Goal: Information Seeking & Learning: Learn about a topic

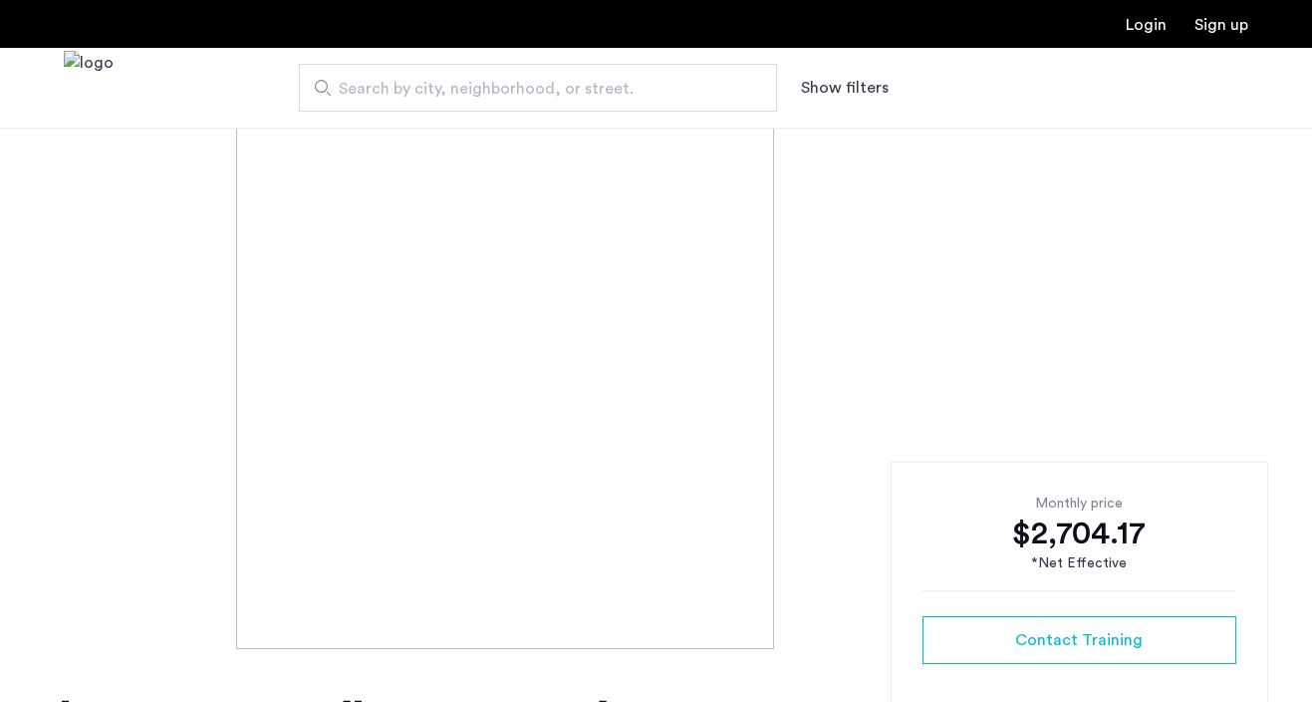
scroll to position [76, 0]
click at [745, 381] on img at bounding box center [656, 351] width 840 height 598
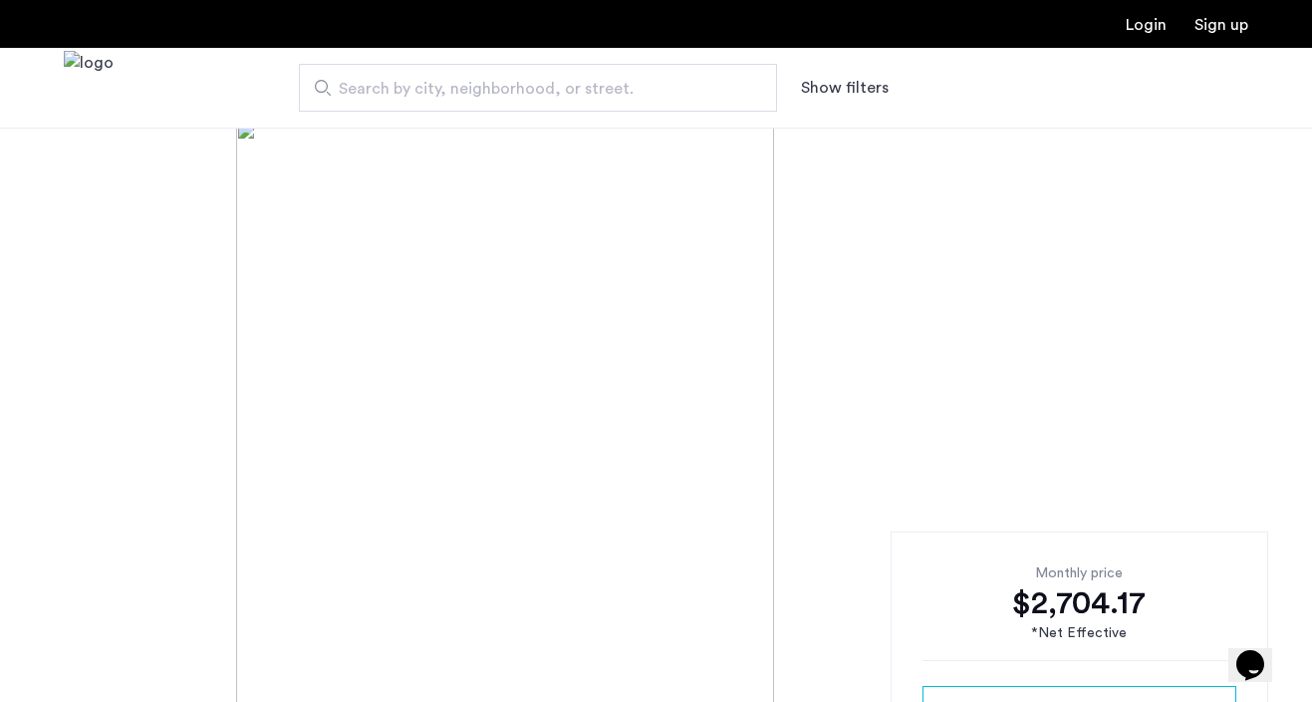
scroll to position [0, 0]
click at [538, 413] on img at bounding box center [656, 427] width 840 height 598
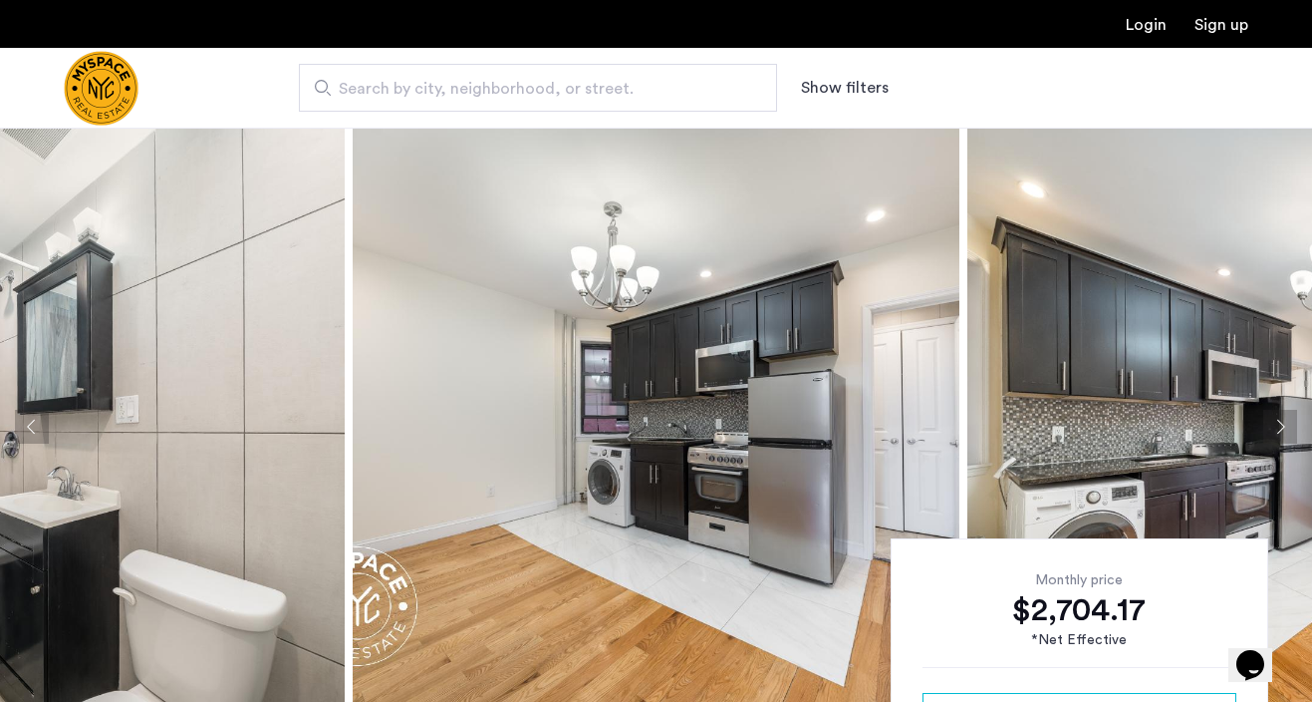
click at [1282, 425] on button "Next apartment" at bounding box center [1281, 427] width 34 height 34
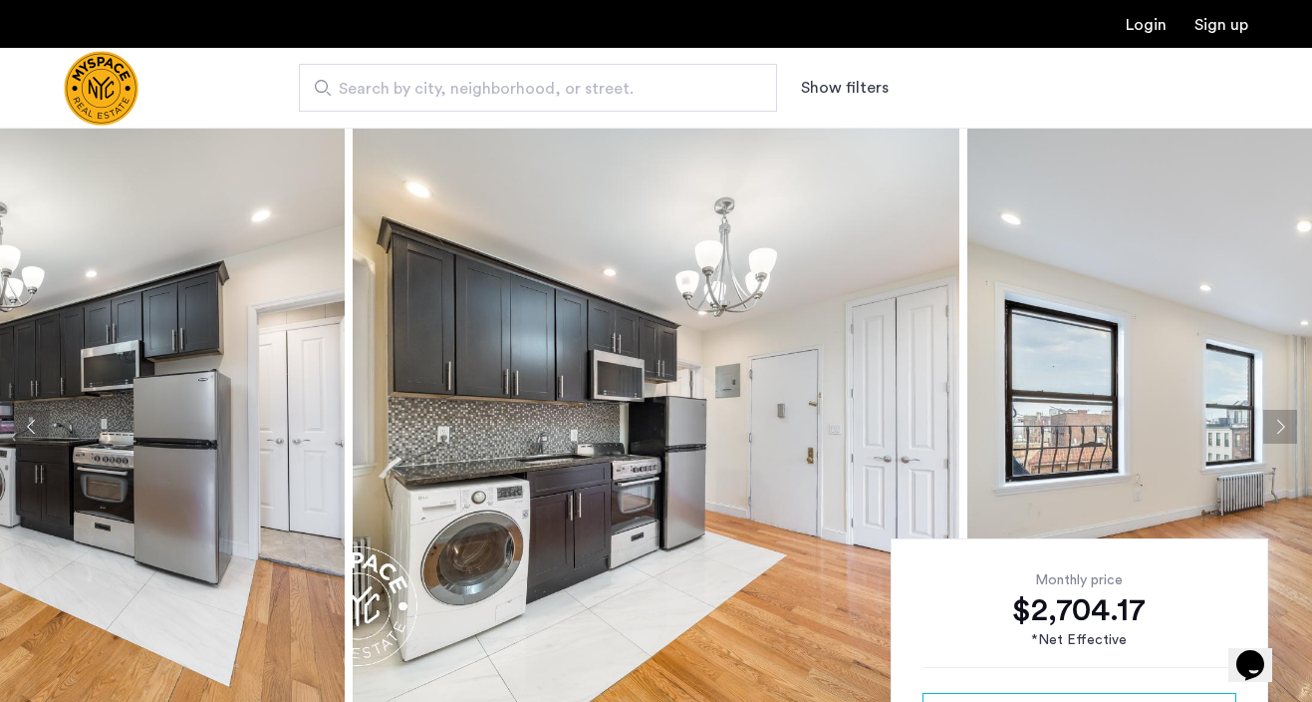
click at [1282, 425] on button "Next apartment" at bounding box center [1281, 427] width 34 height 34
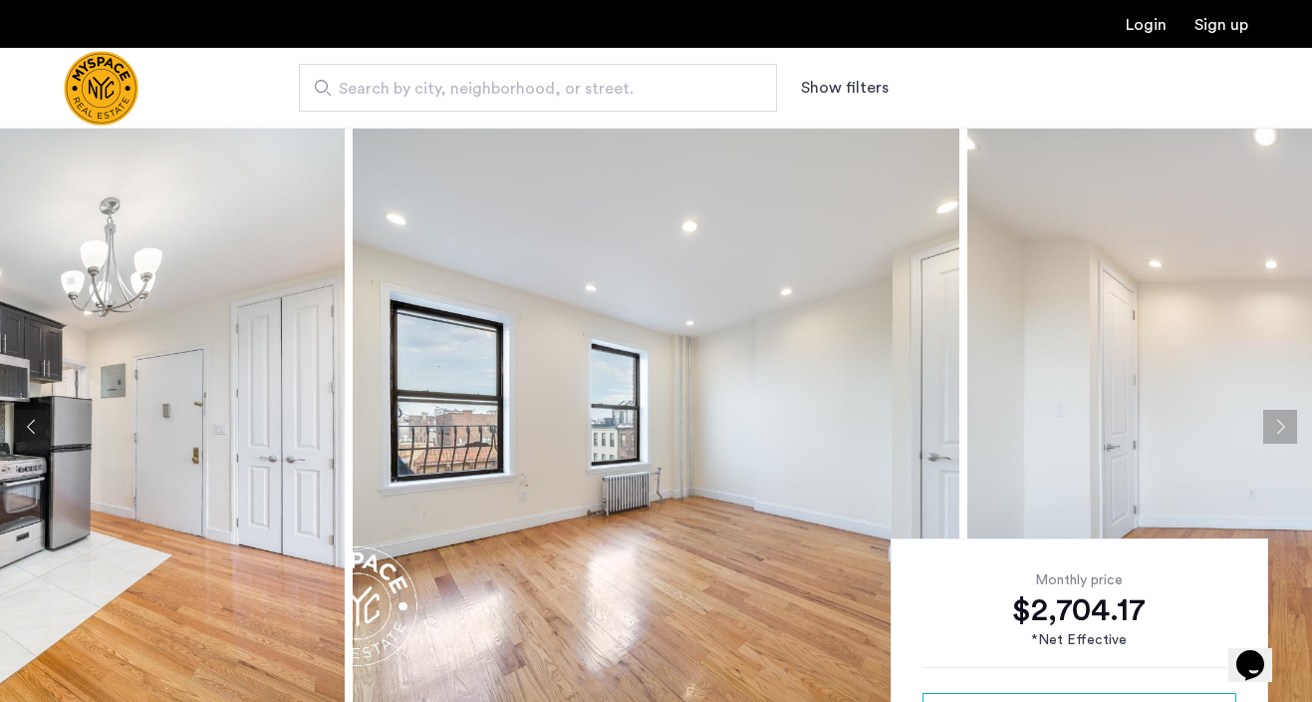
click at [1282, 425] on button "Next apartment" at bounding box center [1281, 427] width 34 height 34
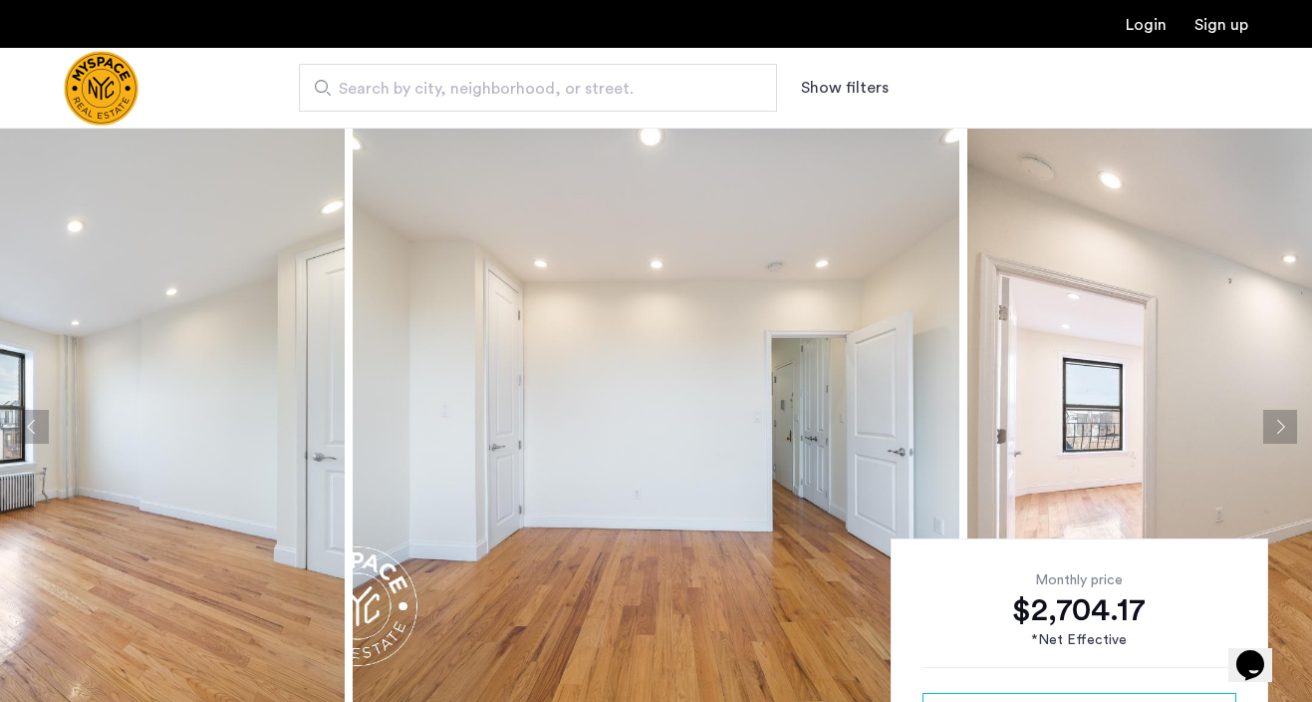
click at [1282, 425] on button "Next apartment" at bounding box center [1281, 427] width 34 height 34
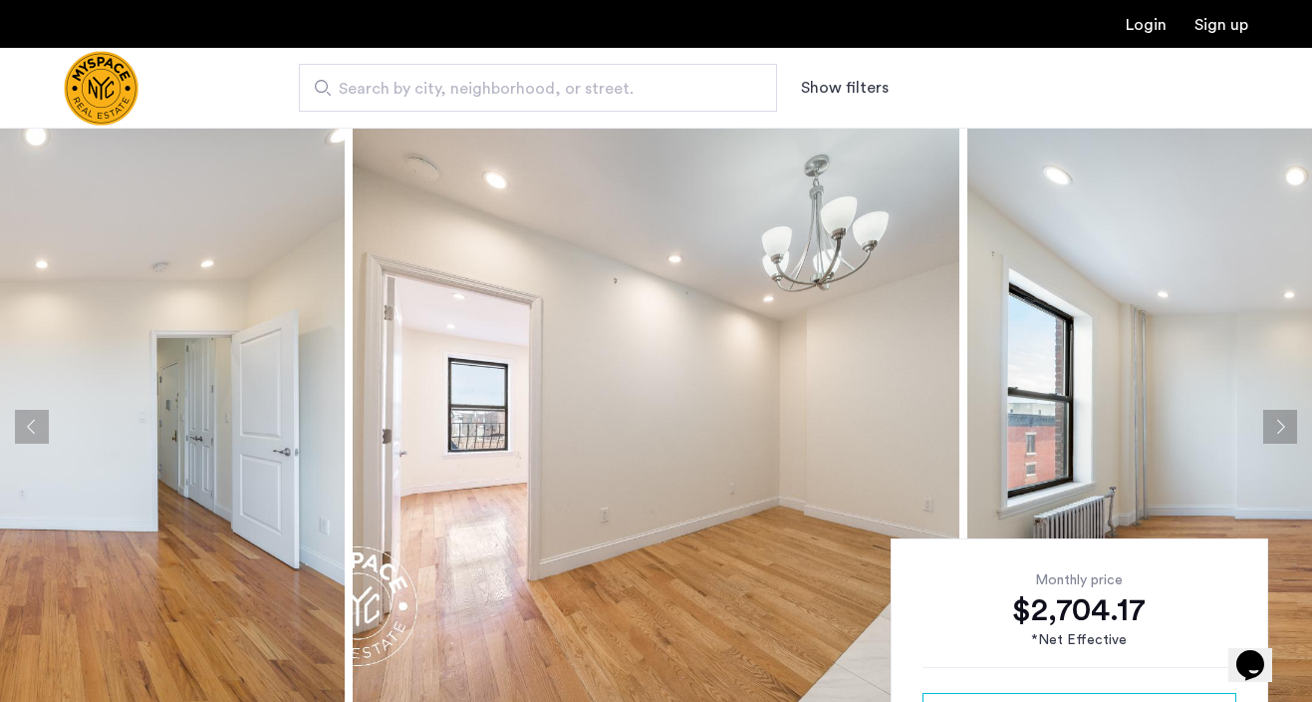
click at [1282, 425] on button "Next apartment" at bounding box center [1281, 427] width 34 height 34
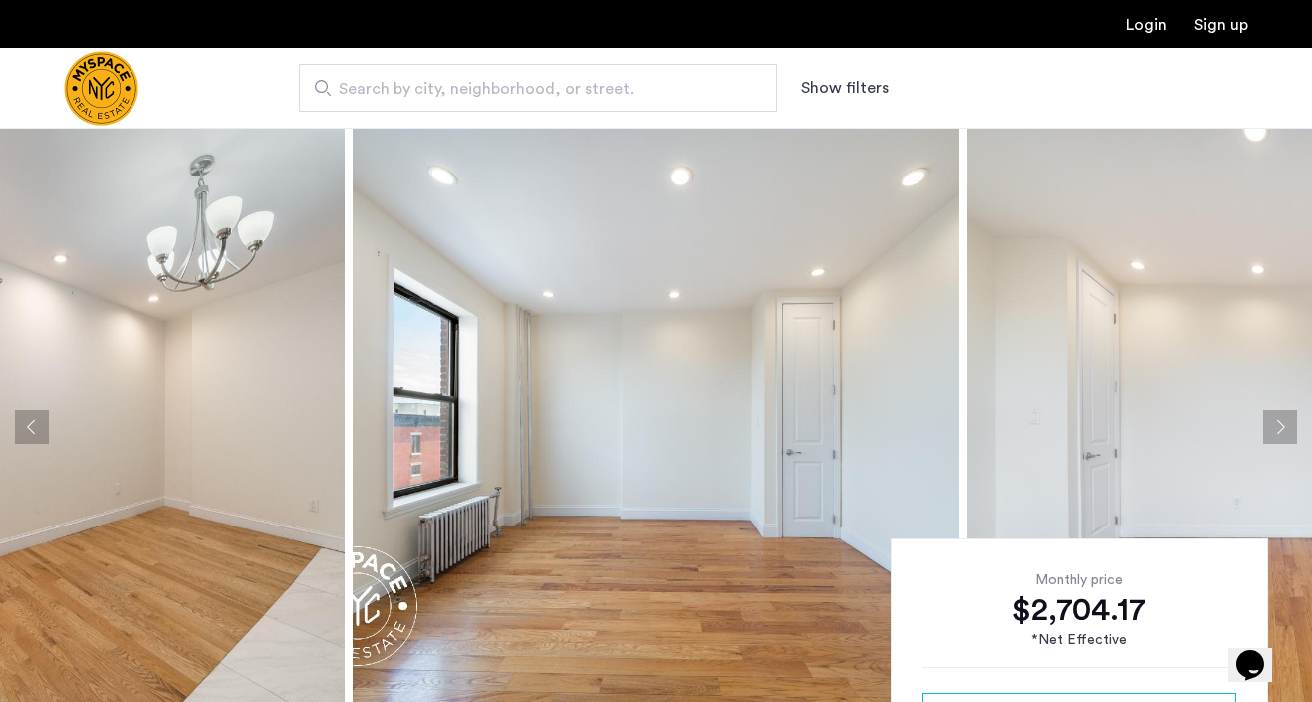
click at [1282, 425] on button "Next apartment" at bounding box center [1281, 427] width 34 height 34
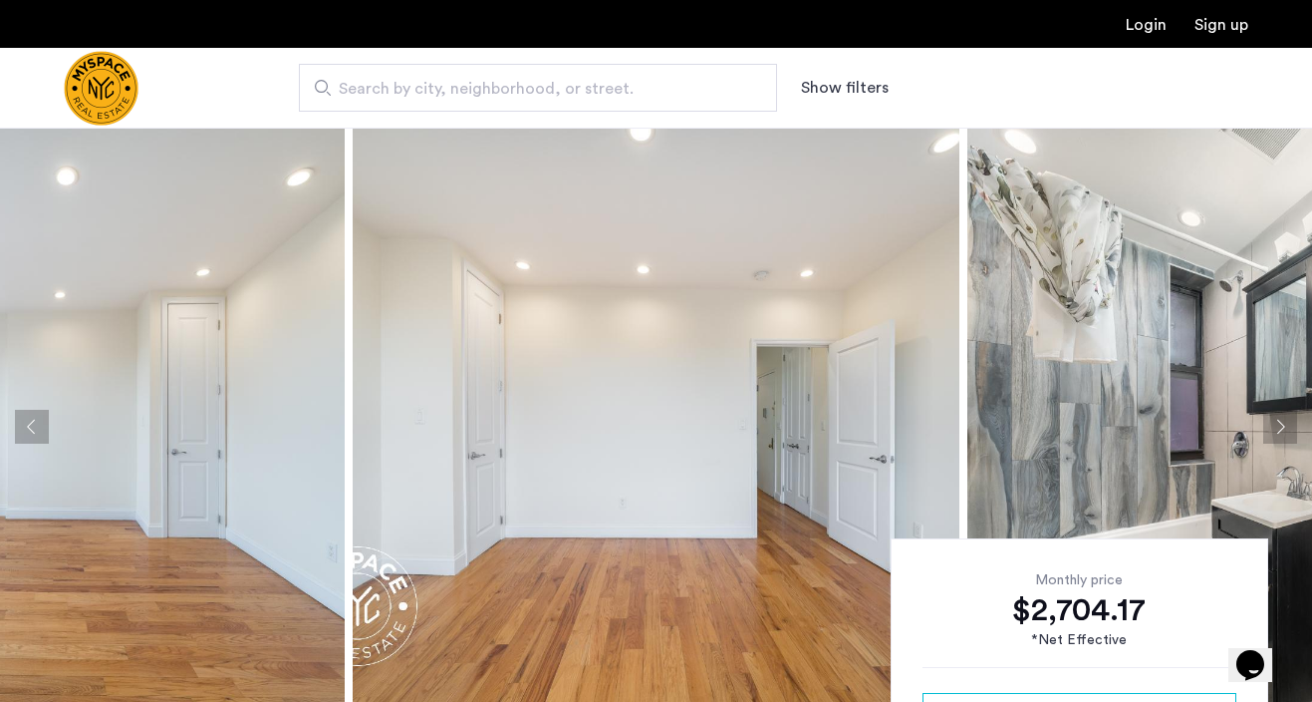
click at [1282, 425] on button "Next apartment" at bounding box center [1281, 427] width 34 height 34
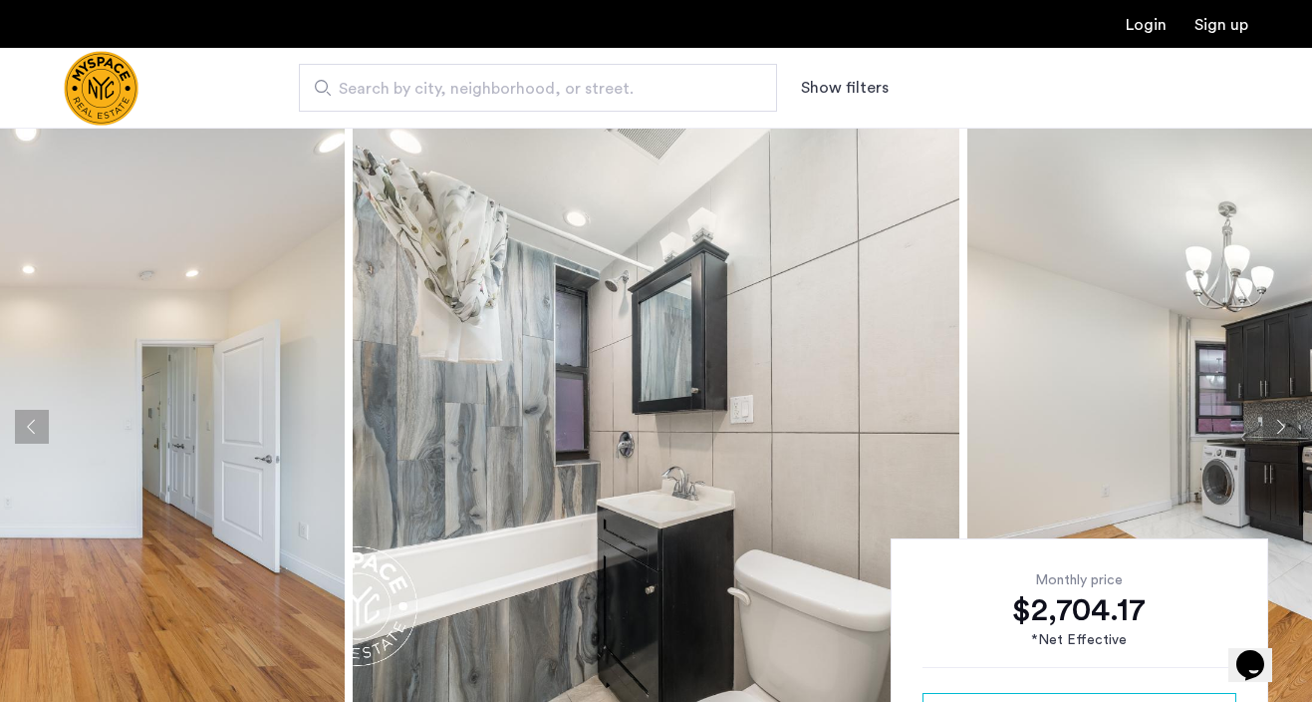
click at [1282, 425] on button "Next apartment" at bounding box center [1281, 427] width 34 height 34
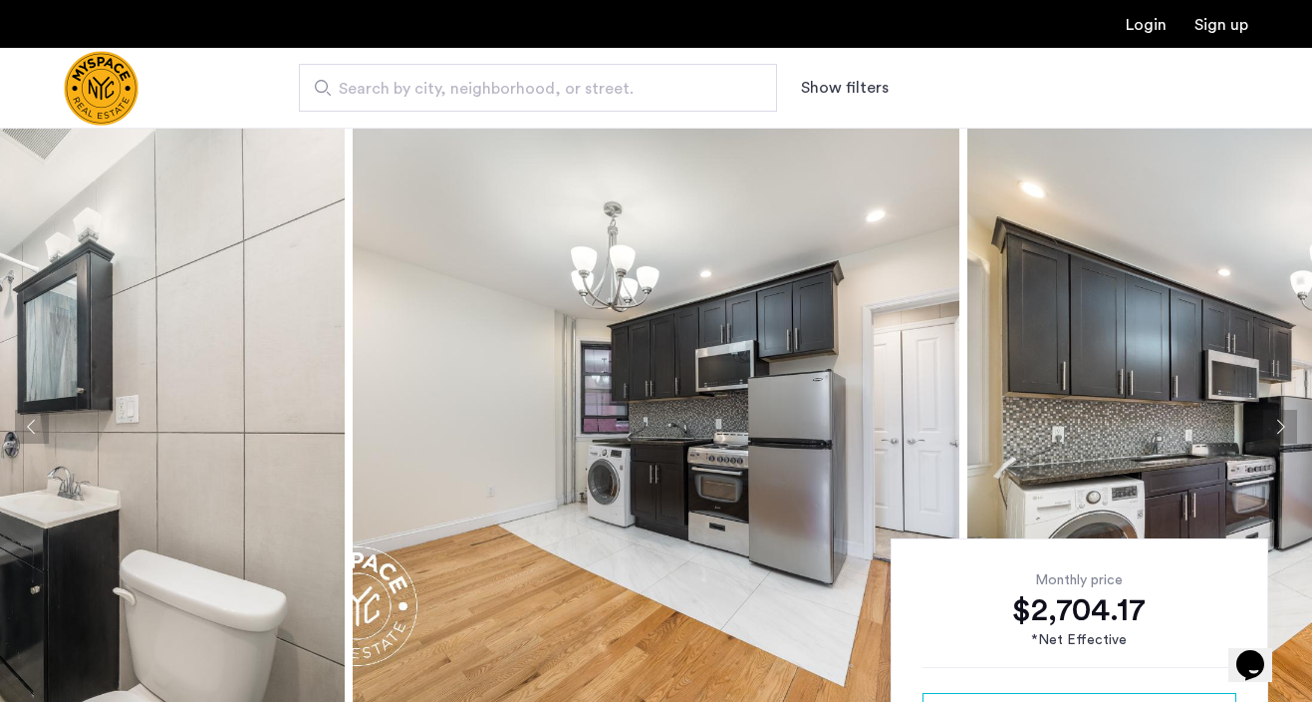
click at [1282, 425] on button "Next apartment" at bounding box center [1281, 427] width 34 height 34
